Goal: Find specific page/section: Find specific page/section

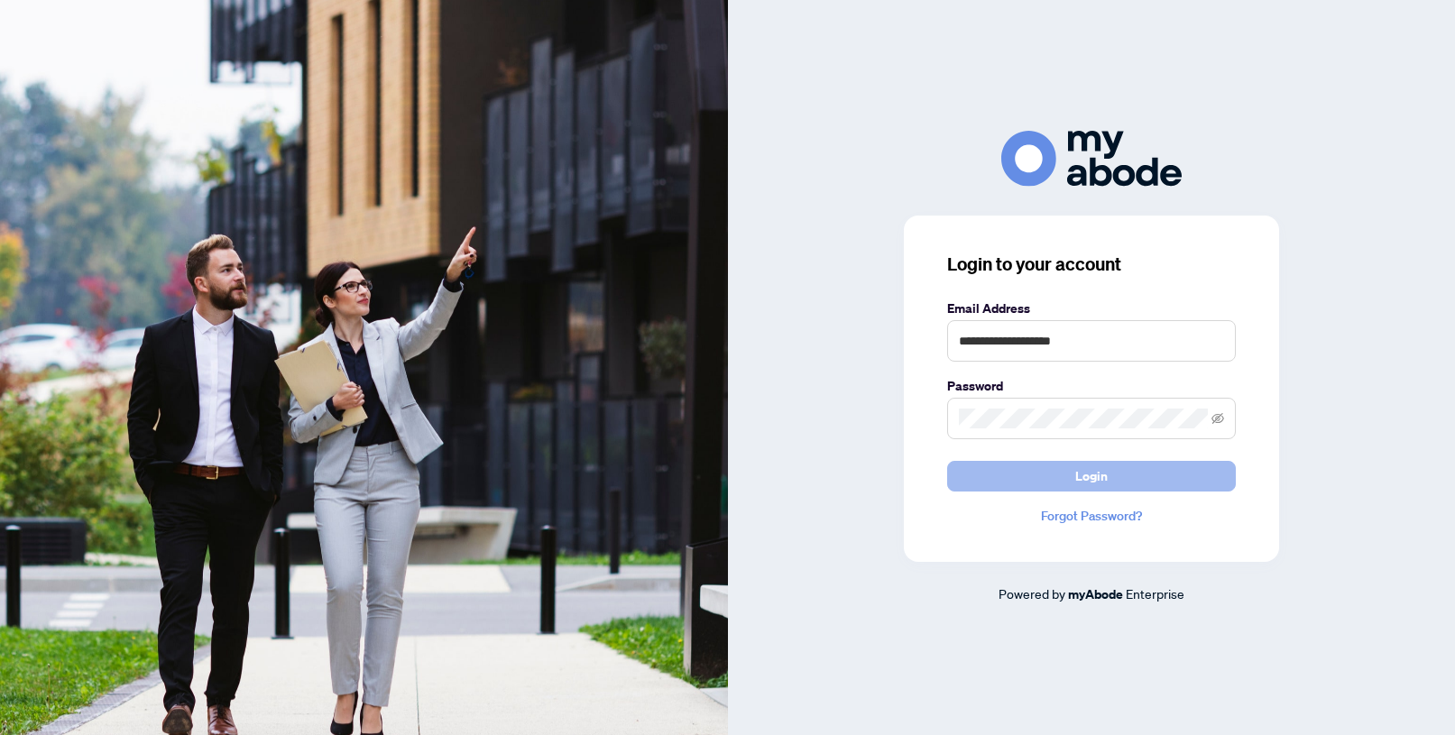
click at [1025, 476] on button "Login" at bounding box center [1091, 476] width 289 height 31
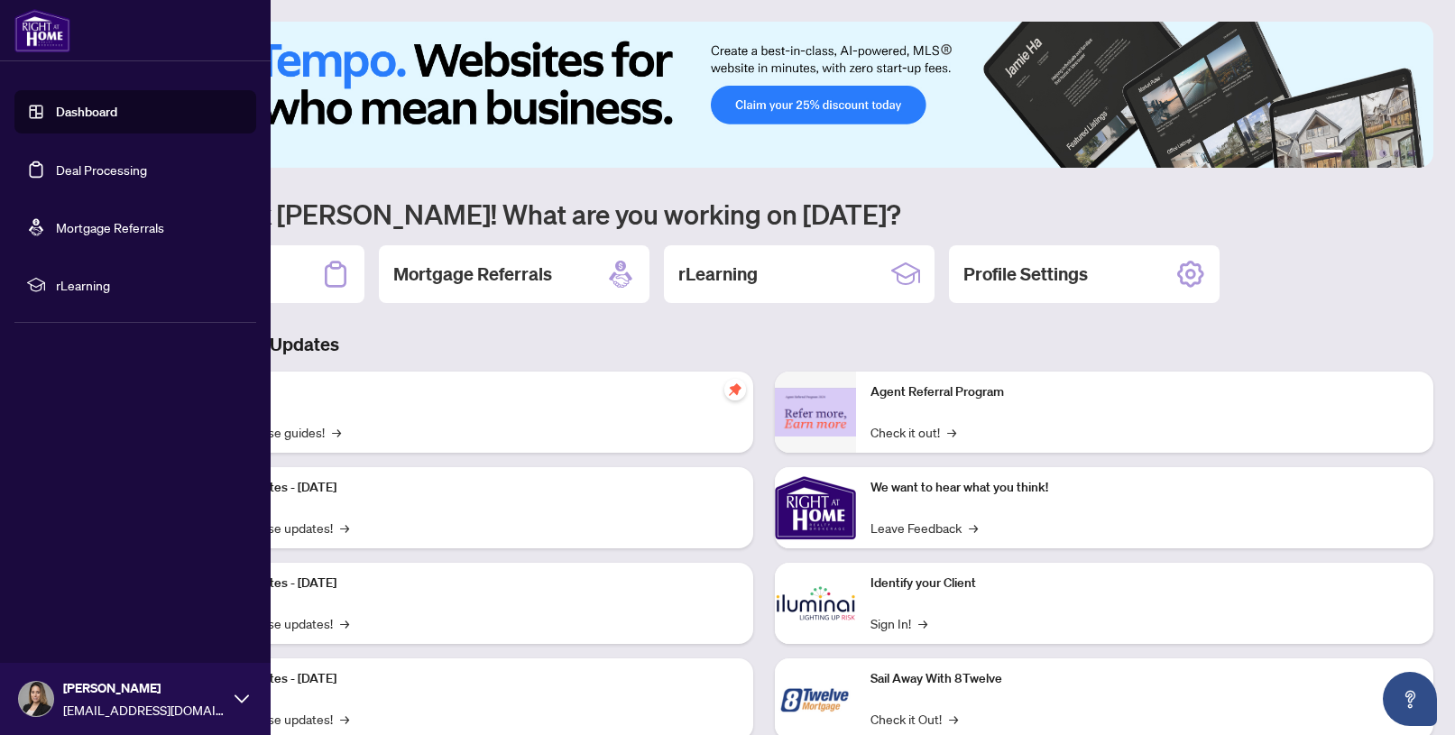
click at [79, 162] on link "Deal Processing" at bounding box center [101, 170] width 91 height 16
